Goal: Navigation & Orientation: Find specific page/section

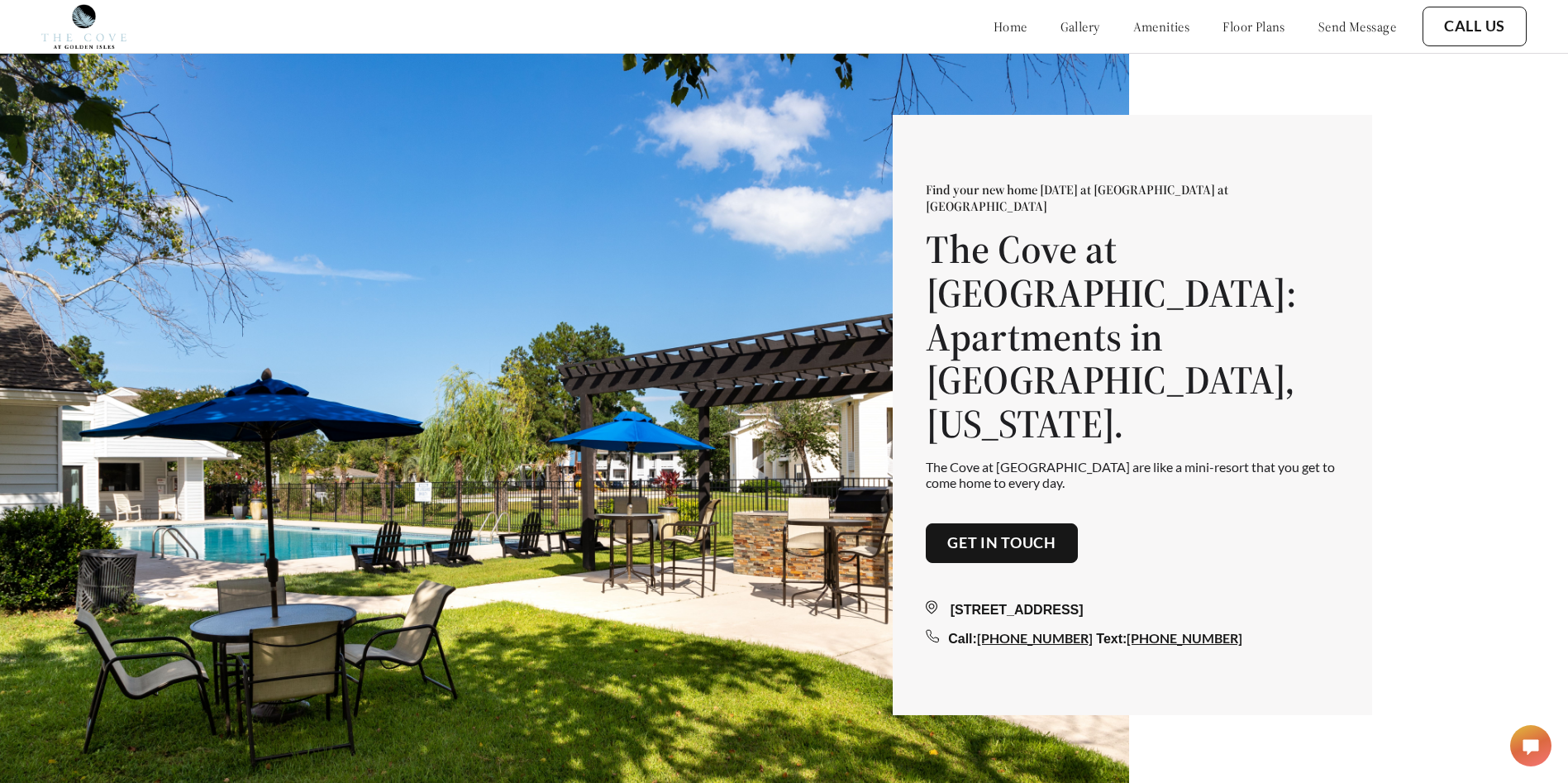
click at [1061, 24] on link "gallery" at bounding box center [1081, 26] width 40 height 16
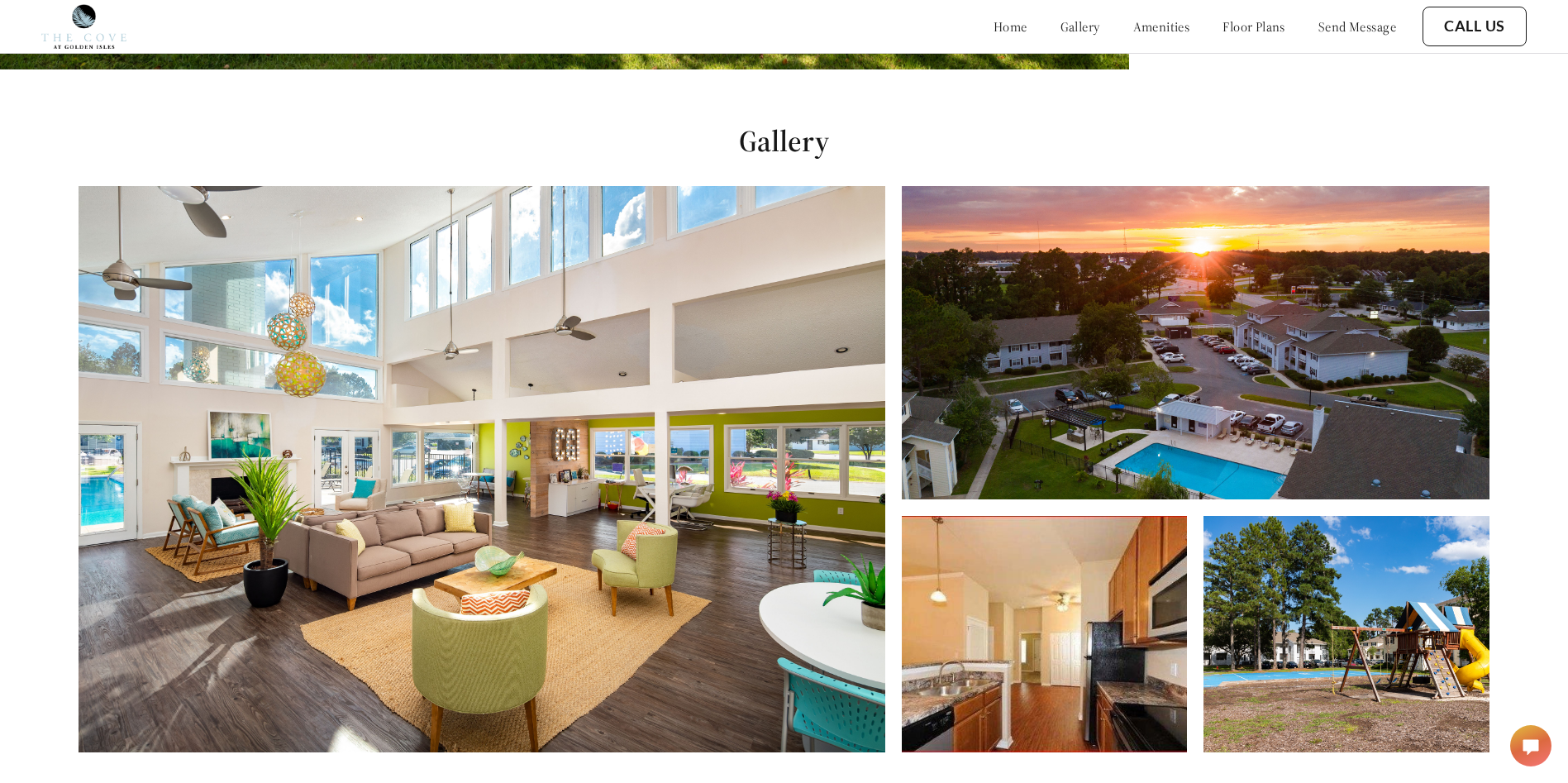
scroll to position [713, 0]
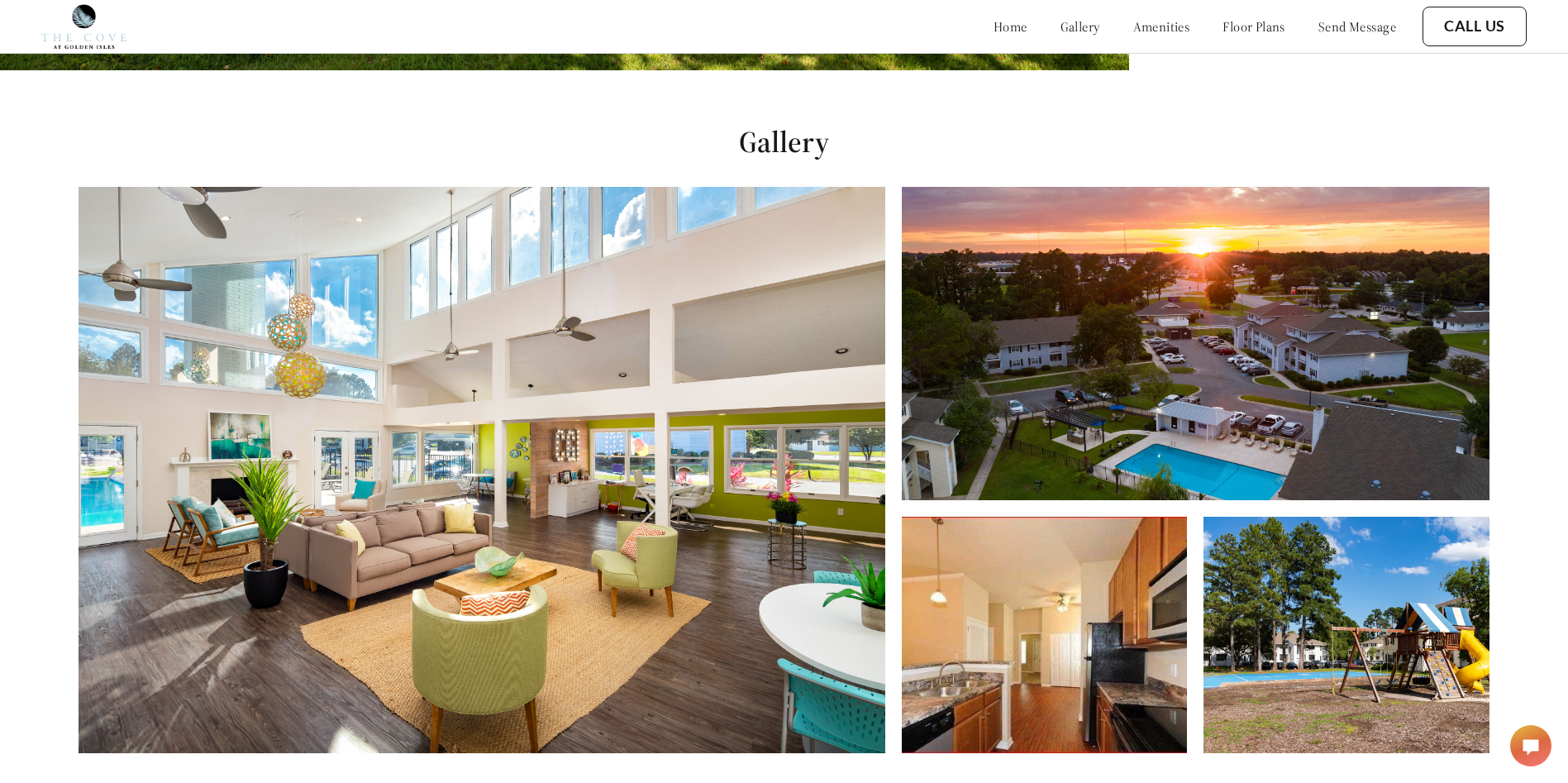
click at [1002, 698] on img at bounding box center [1045, 634] width 286 height 236
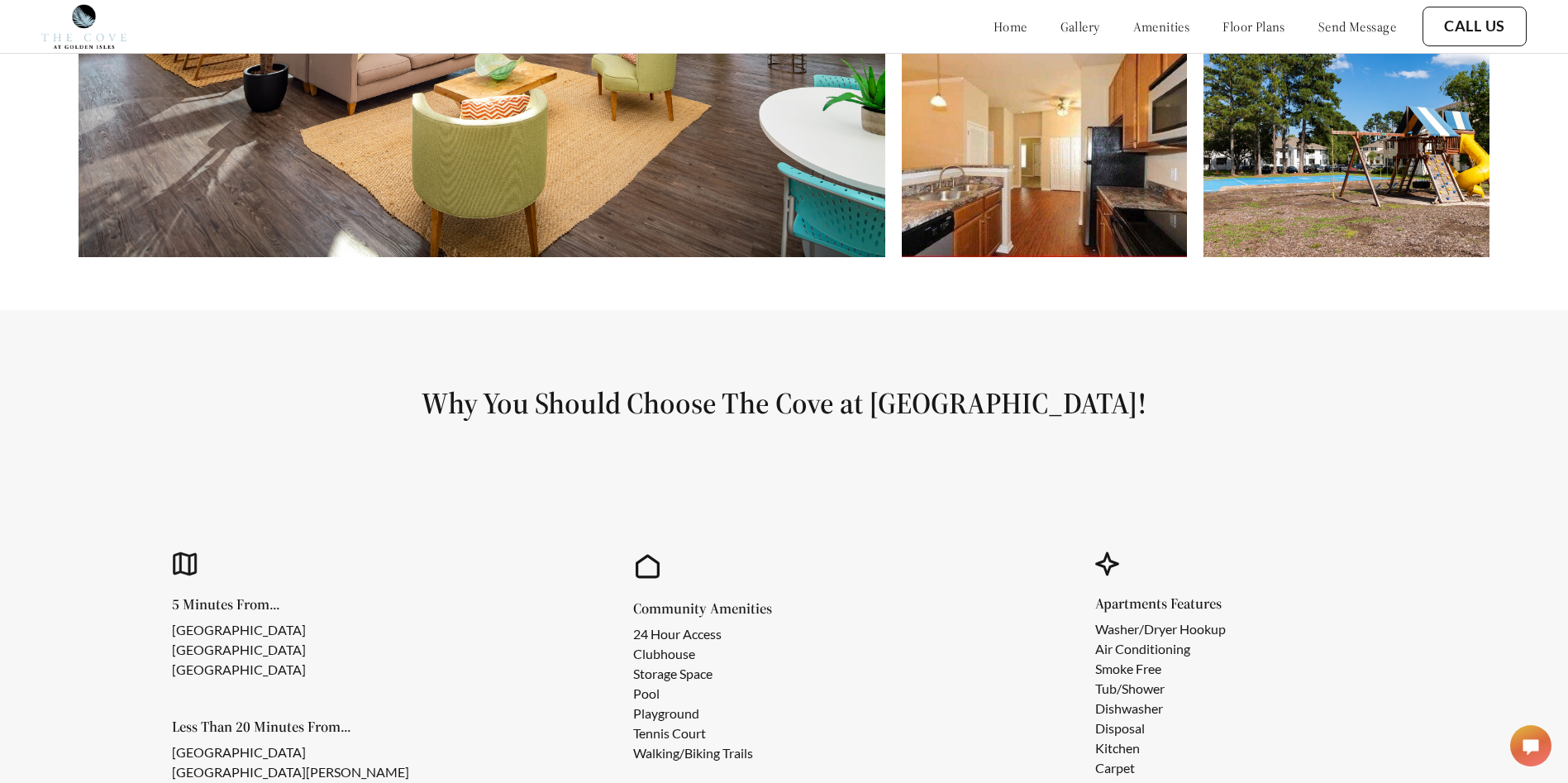
scroll to position [796, 0]
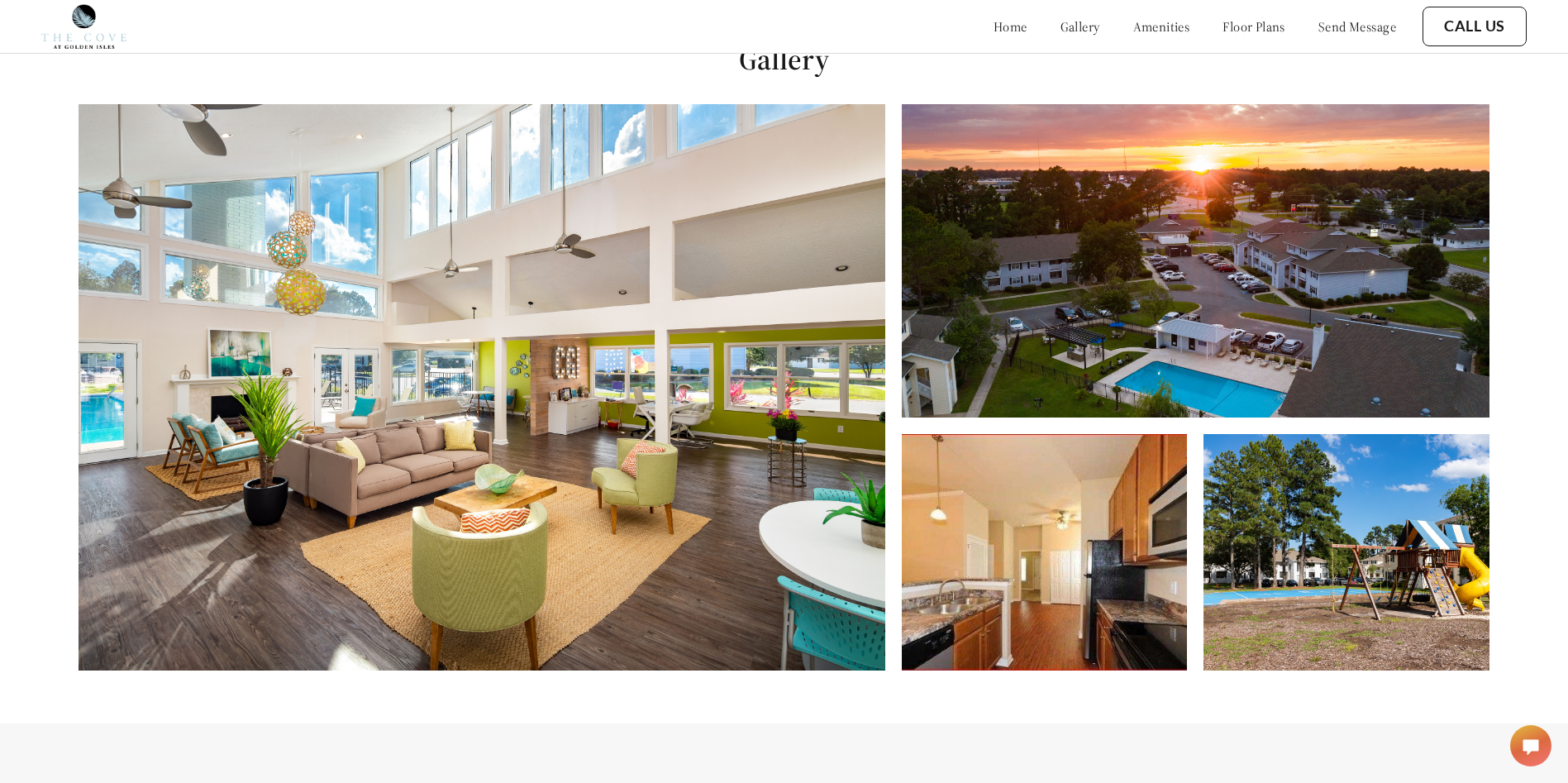
click at [1061, 24] on link "gallery" at bounding box center [1081, 26] width 40 height 16
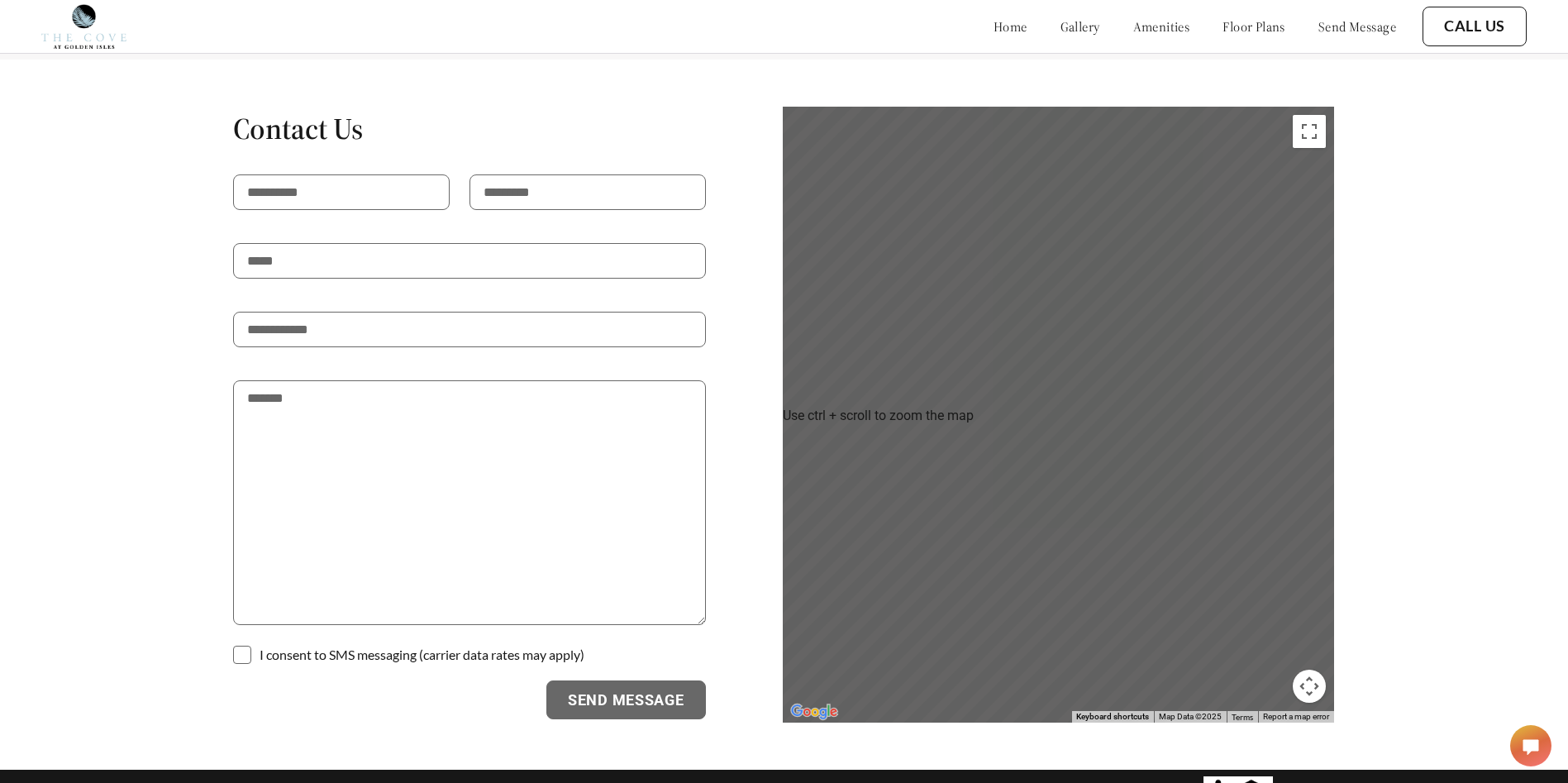
scroll to position [2202, 0]
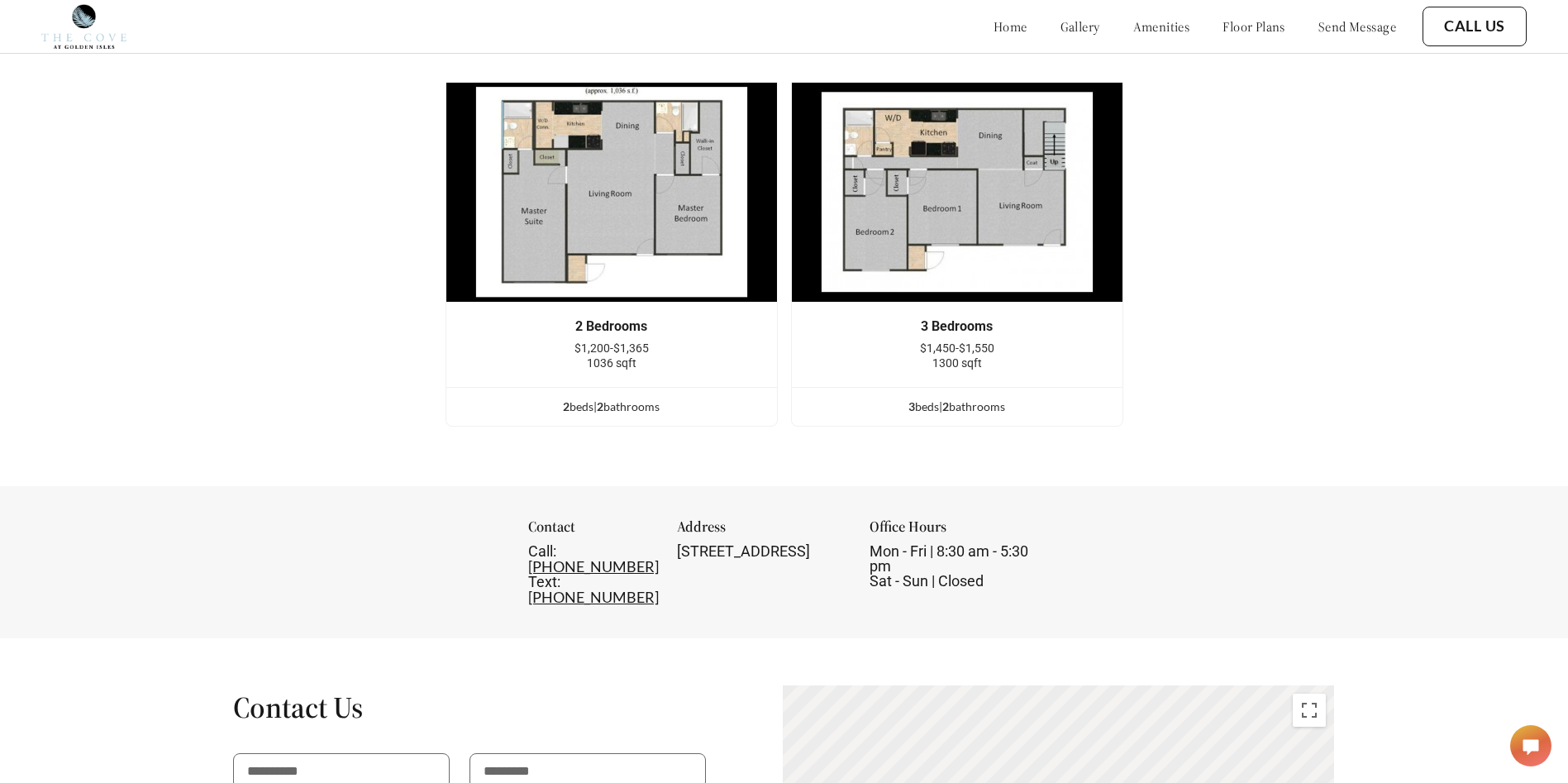
click at [1134, 26] on link "amenities" at bounding box center [1162, 26] width 57 height 16
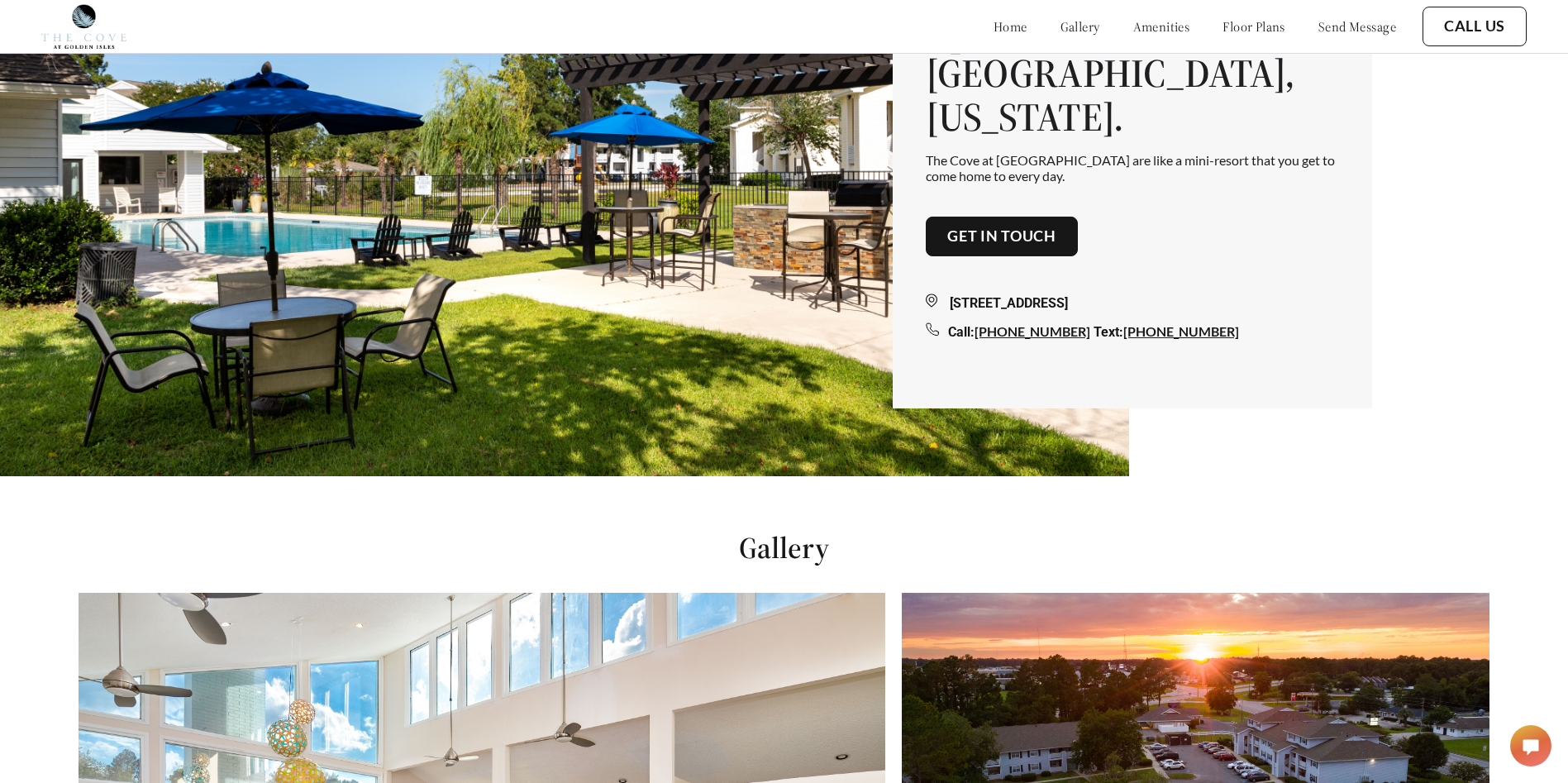
scroll to position [43, 0]
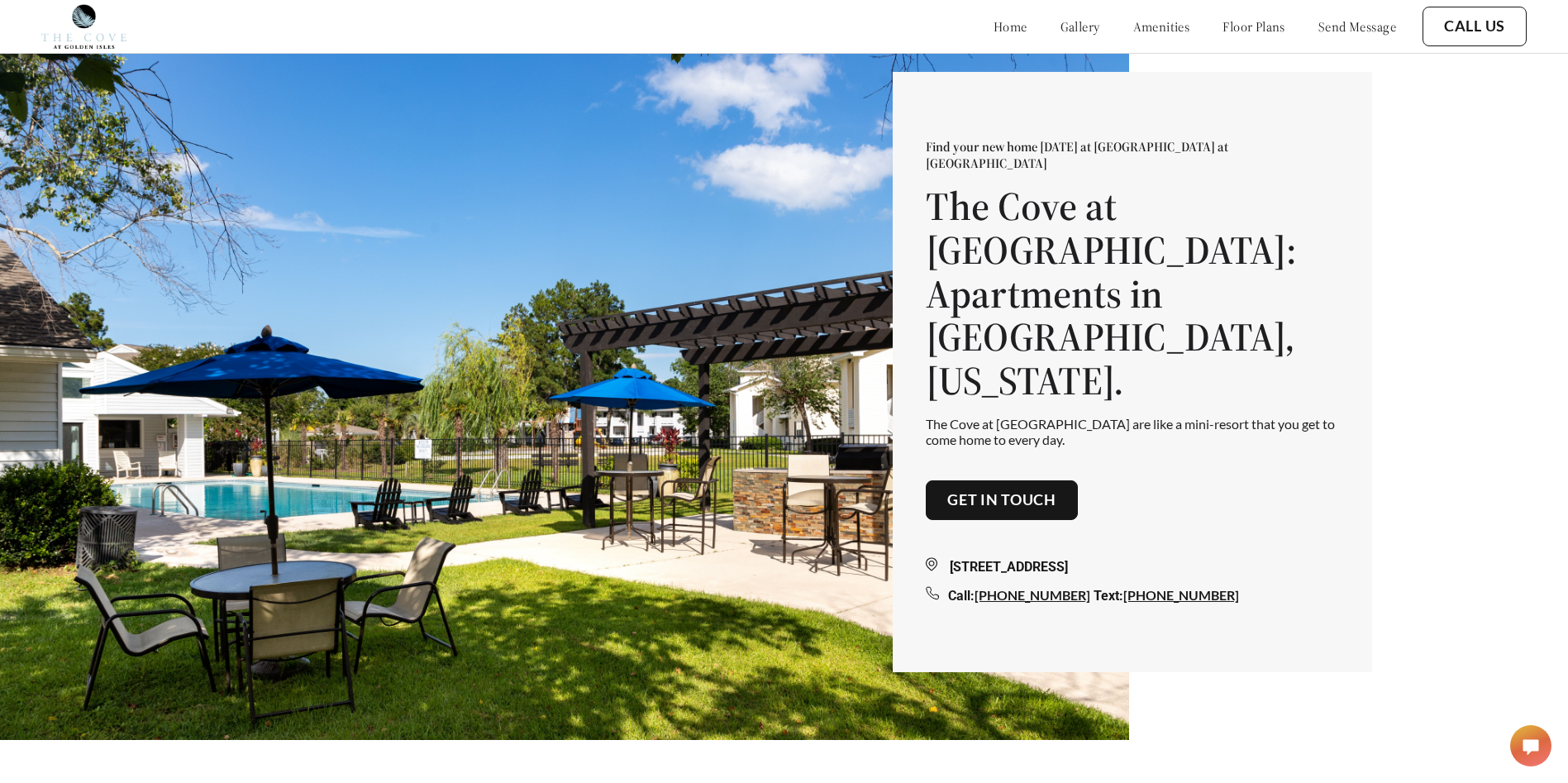
click at [993, 29] on link "home" at bounding box center [1010, 26] width 34 height 16
